Goal: Task Accomplishment & Management: Manage account settings

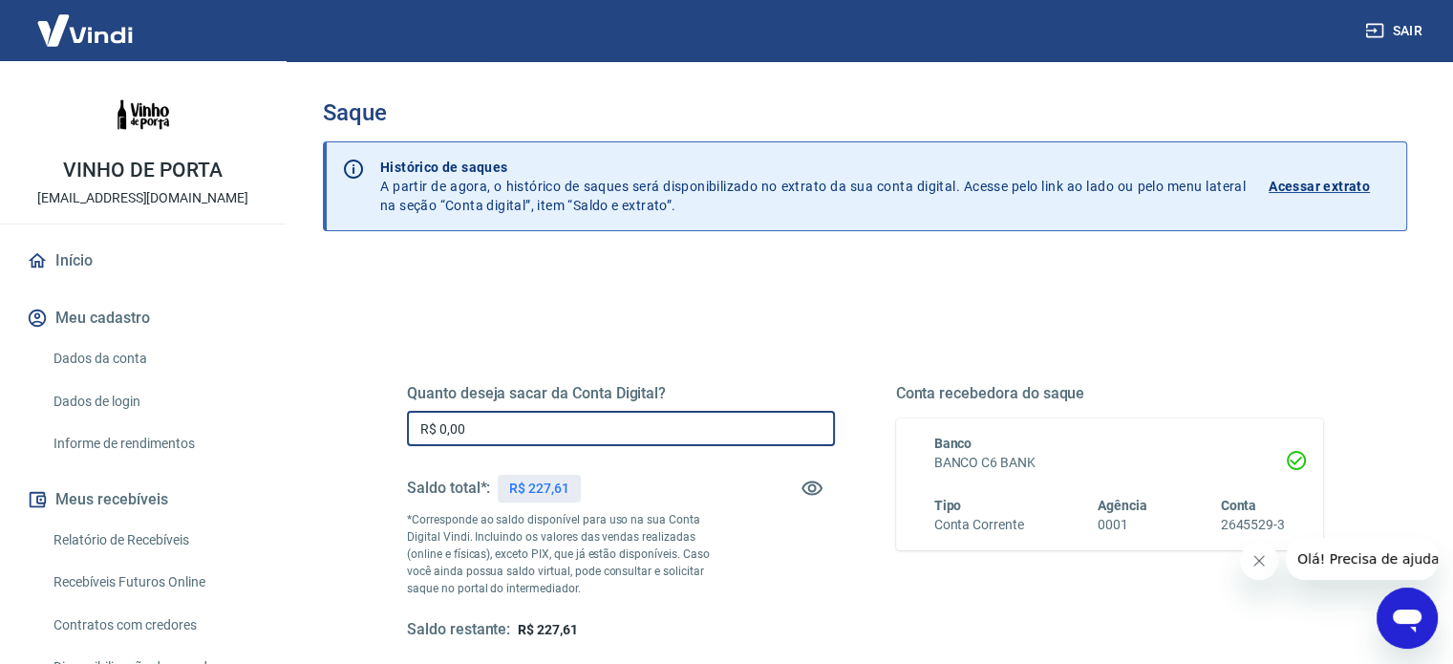
drag, startPoint x: 504, startPoint y: 427, endPoint x: 349, endPoint y: 411, distance: 156.6
click at [349, 411] on div "Quanto deseja sacar da Conta Digital? R$ 0,00 ​ Saldo total*: R$ 227,61 *Corres…" at bounding box center [865, 603] width 1084 height 683
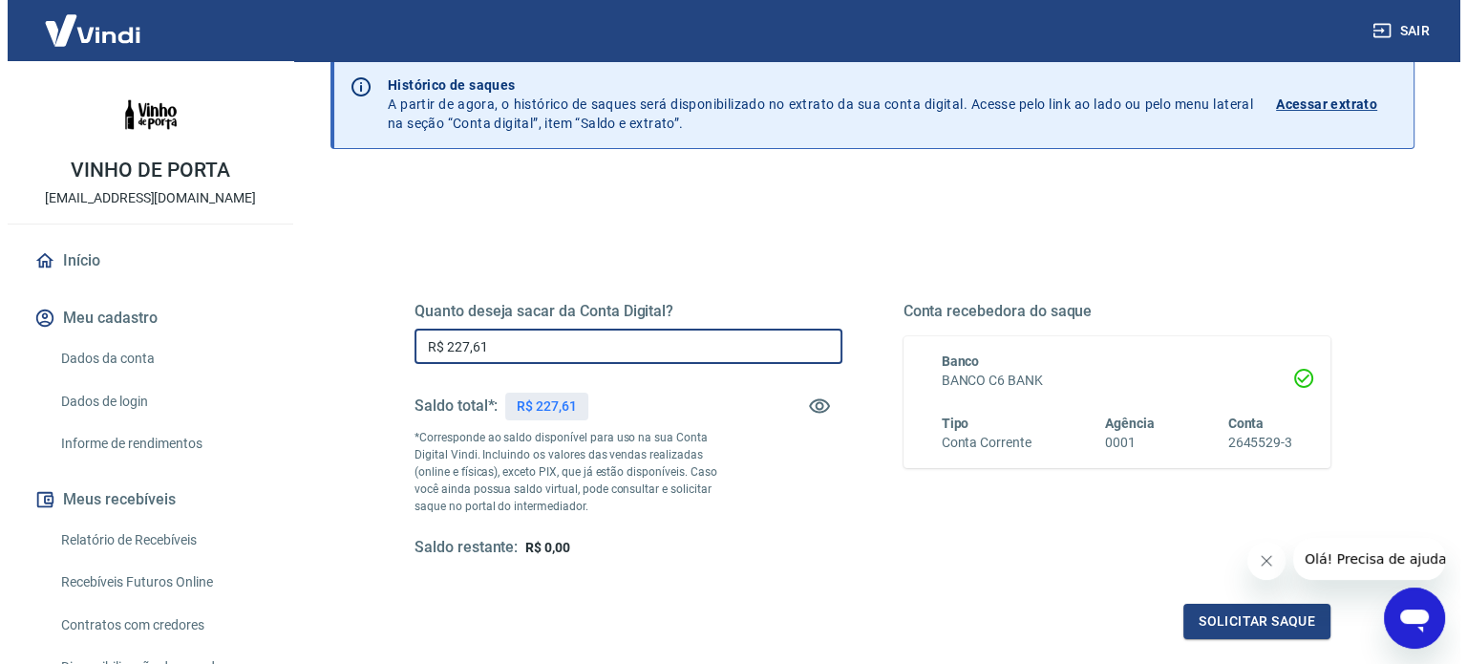
scroll to position [279, 0]
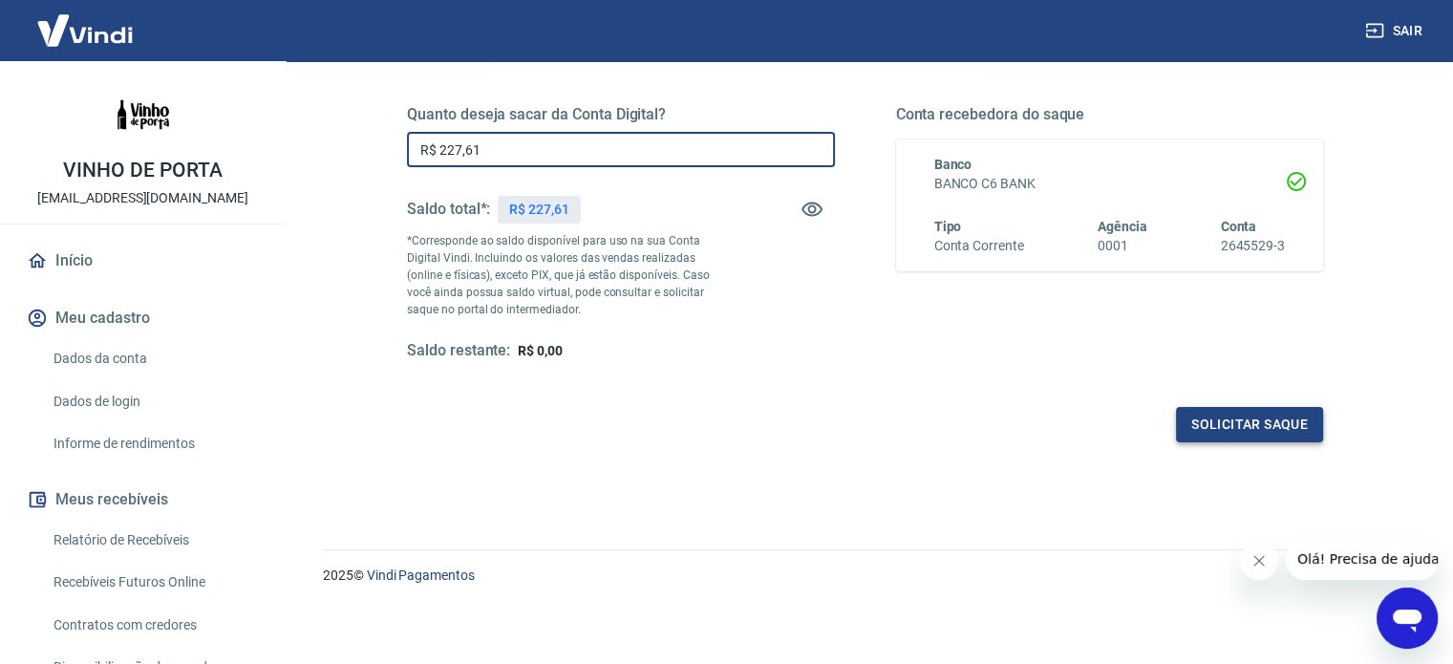
type input "R$ 227,61"
click at [1296, 428] on button "Solicitar saque" at bounding box center [1249, 424] width 147 height 35
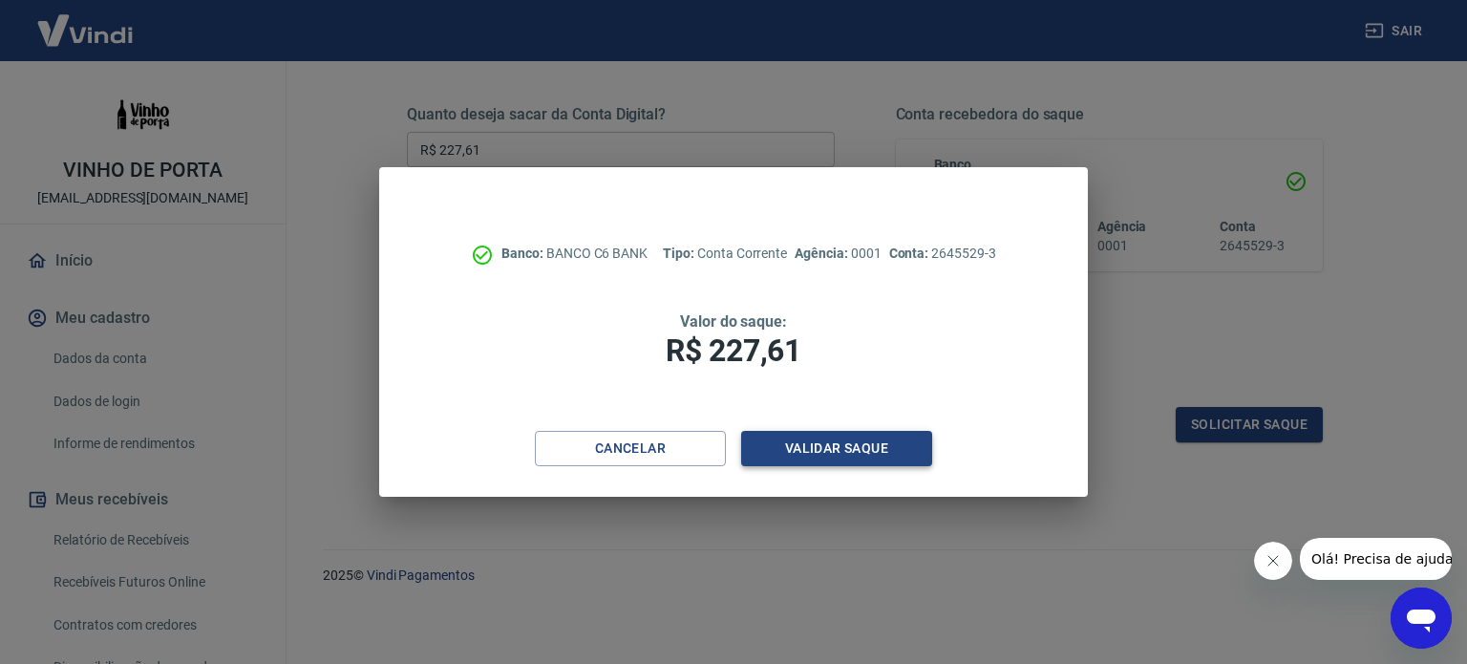
click at [875, 451] on button "Validar saque" at bounding box center [836, 448] width 191 height 35
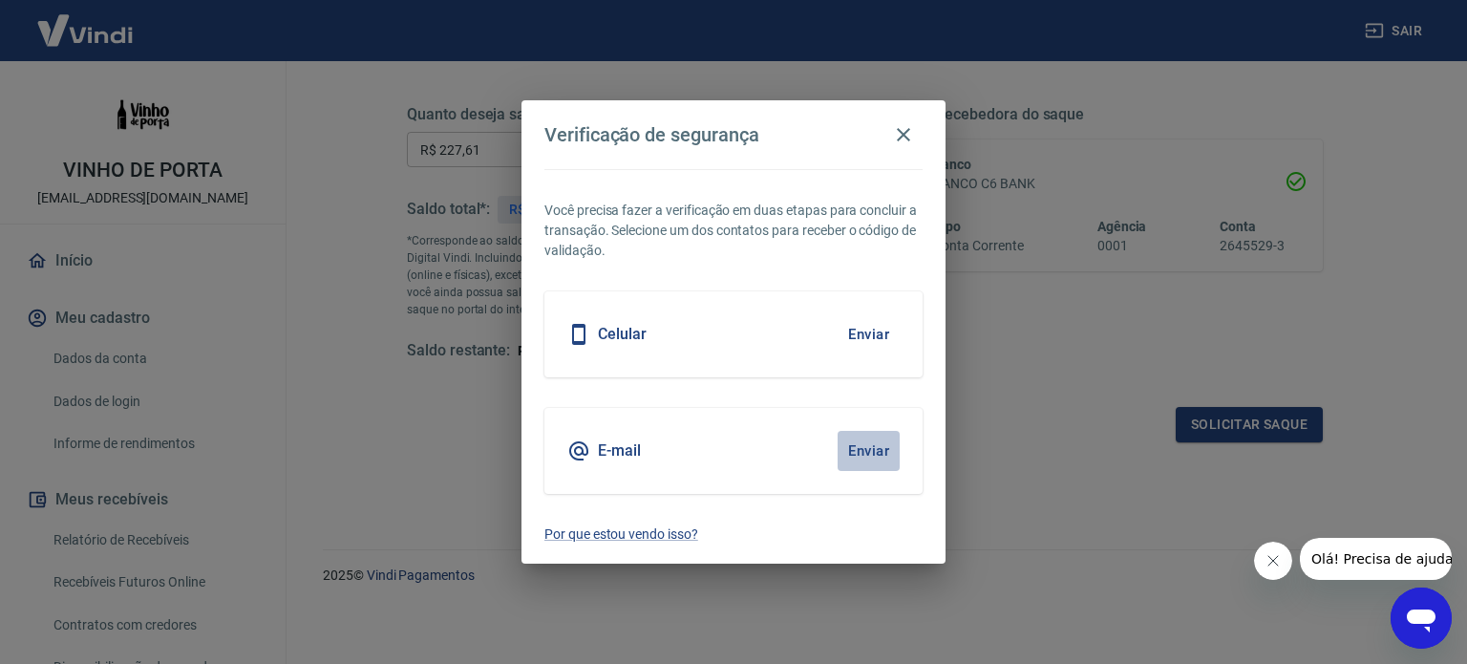
click at [875, 451] on button "Enviar" at bounding box center [869, 451] width 62 height 40
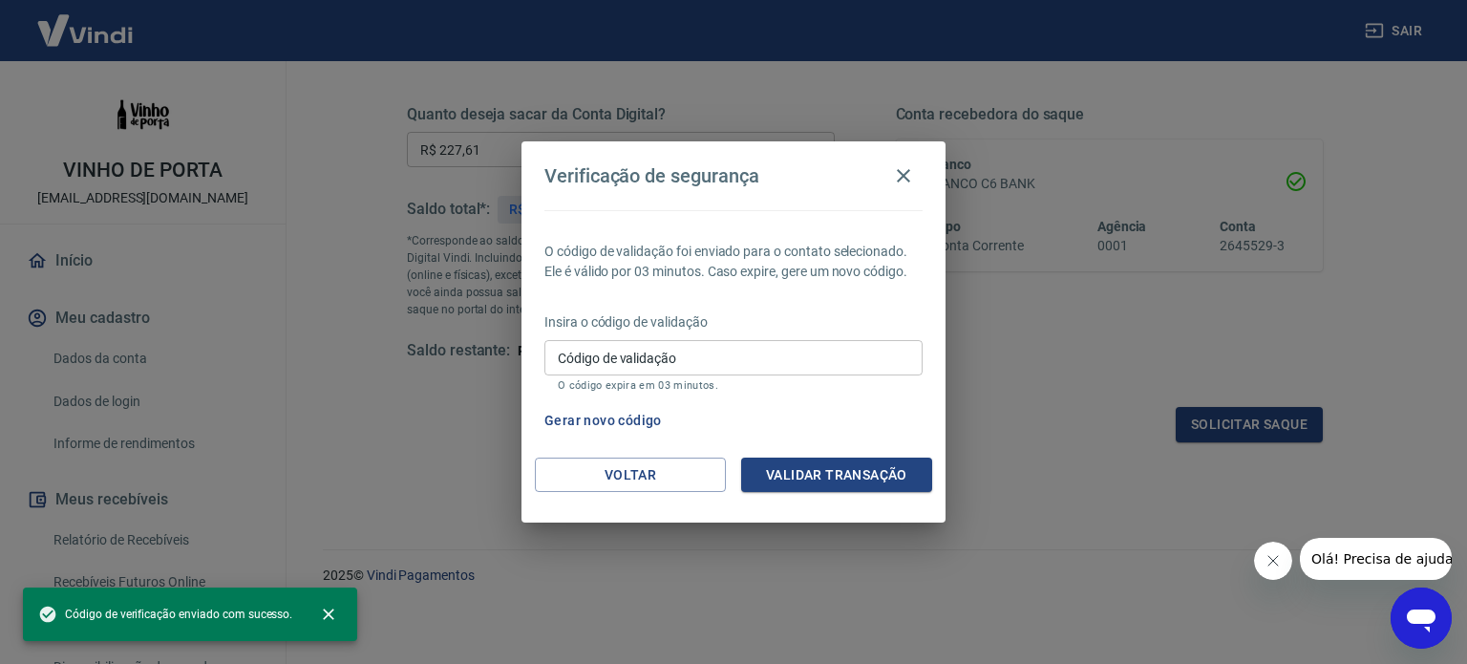
click at [755, 363] on input "Código de validação" at bounding box center [733, 357] width 378 height 35
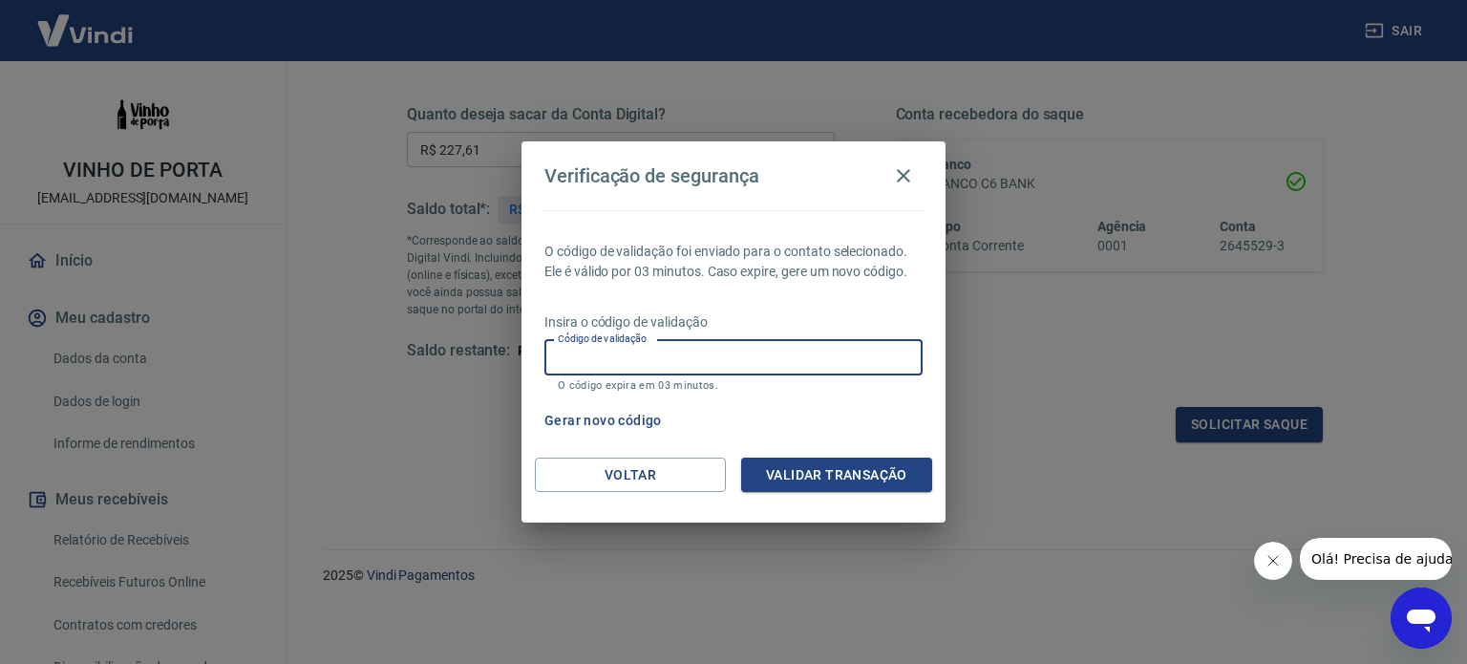
paste input "499039"
type input "499039"
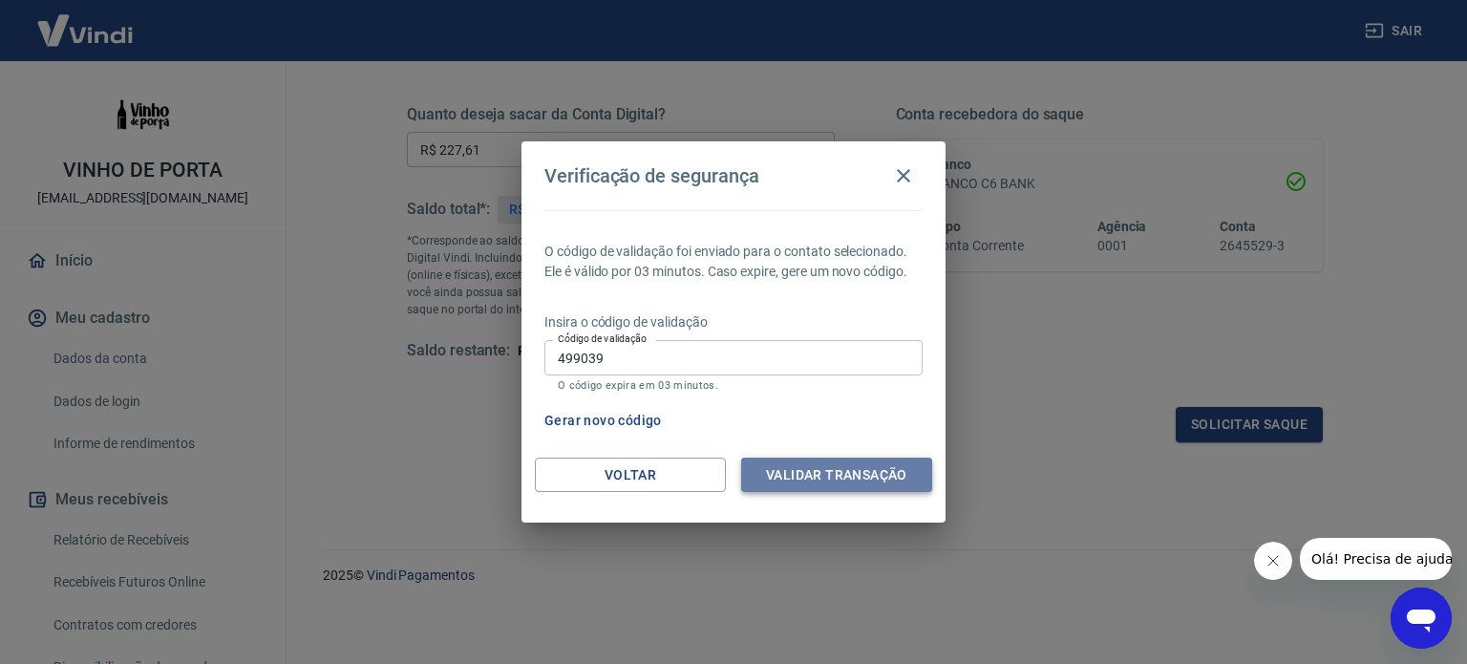
click at [809, 476] on button "Validar transação" at bounding box center [836, 475] width 191 height 35
